Goal: Task Accomplishment & Management: Use online tool/utility

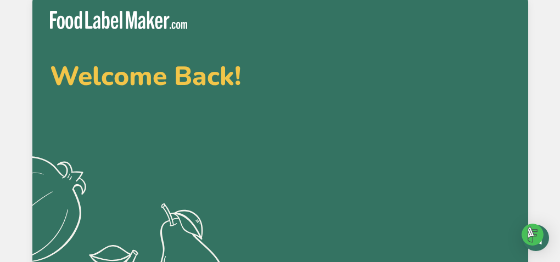
type input "[EMAIL_ADDRESS][DOMAIN_NAME]"
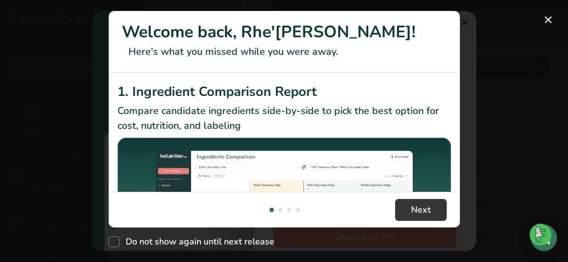
click at [545, 21] on button "New Features" at bounding box center [549, 20] width 18 height 18
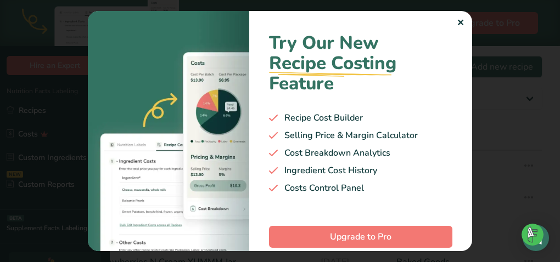
click at [459, 21] on div "✕" at bounding box center [460, 22] width 7 height 13
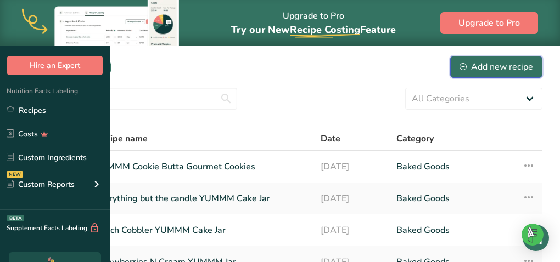
click at [459, 67] on button "Add new recipe" at bounding box center [496, 67] width 92 height 22
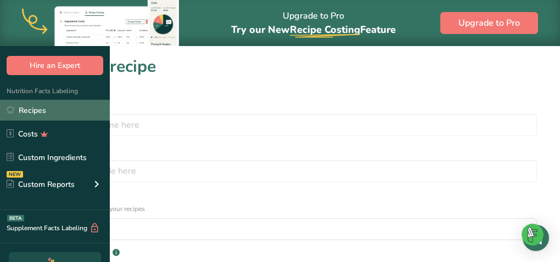
click at [33, 105] on link "Recipes" at bounding box center [55, 110] width 110 height 21
